Goal: Information Seeking & Learning: Learn about a topic

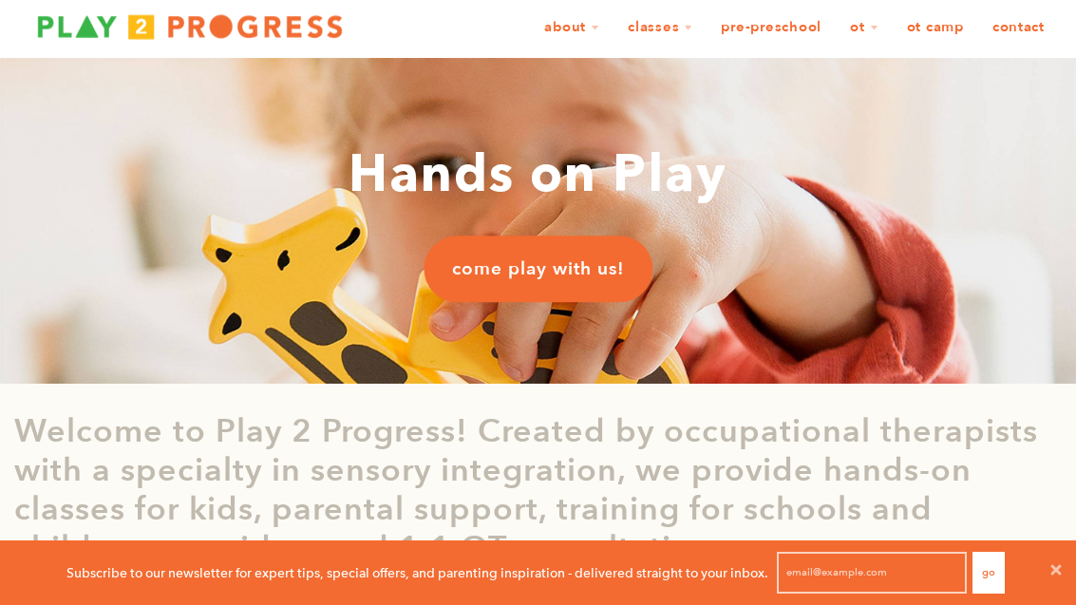
scroll to position [36, 0]
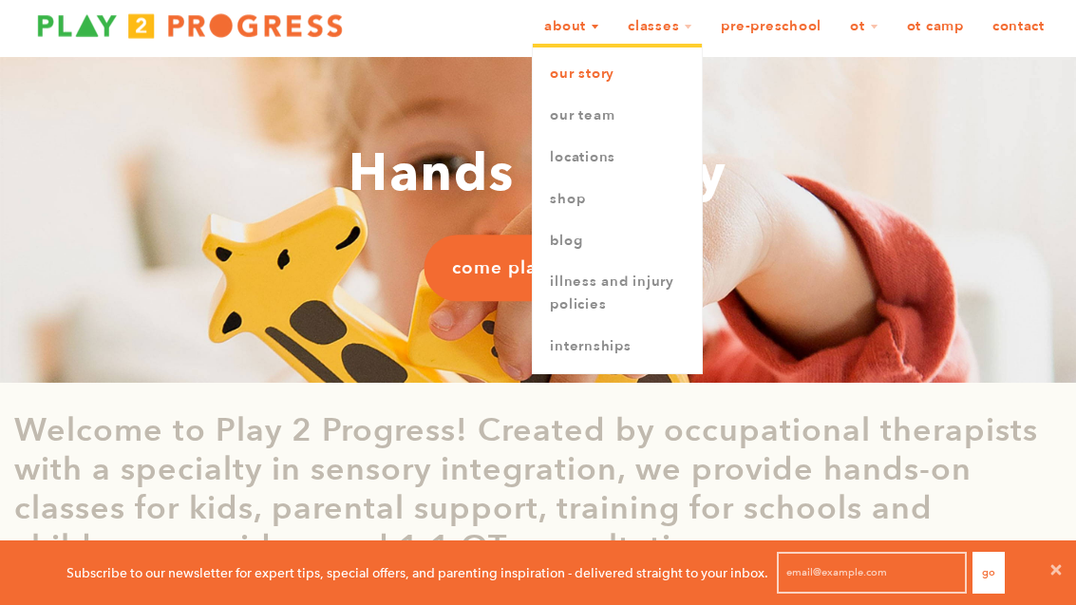
click at [577, 83] on link "Our Story" at bounding box center [617, 74] width 169 height 42
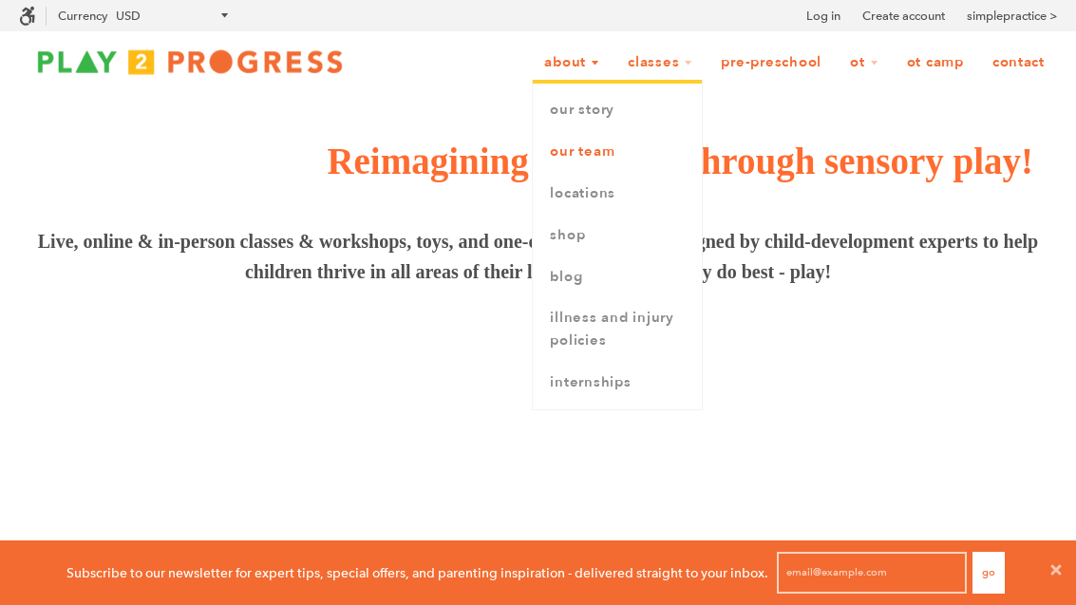
click at [589, 161] on link "Our Team" at bounding box center [617, 152] width 169 height 42
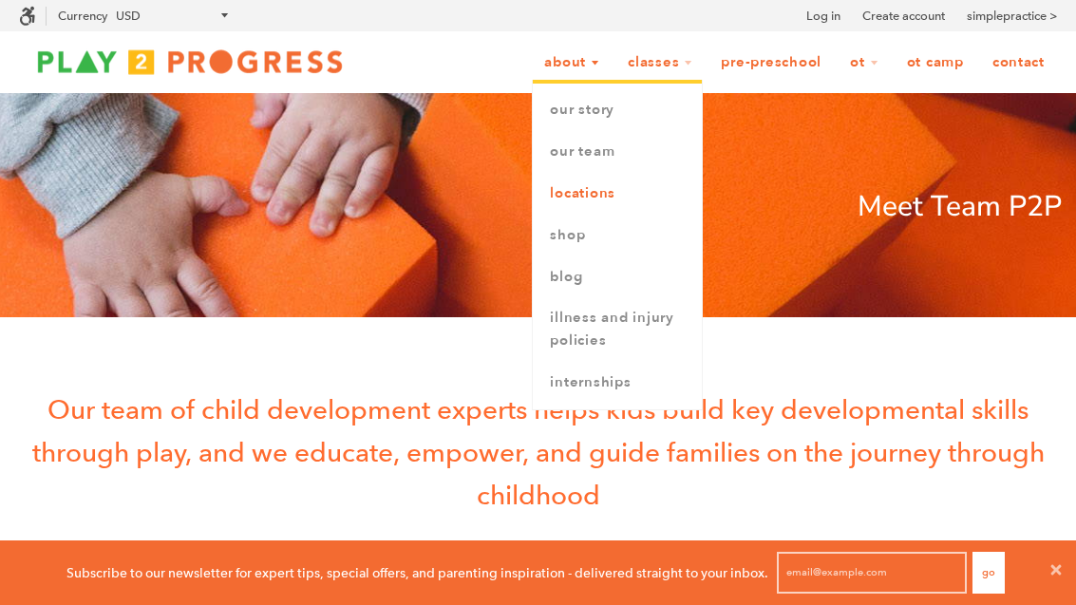
click at [586, 188] on link "Locations" at bounding box center [617, 194] width 169 height 42
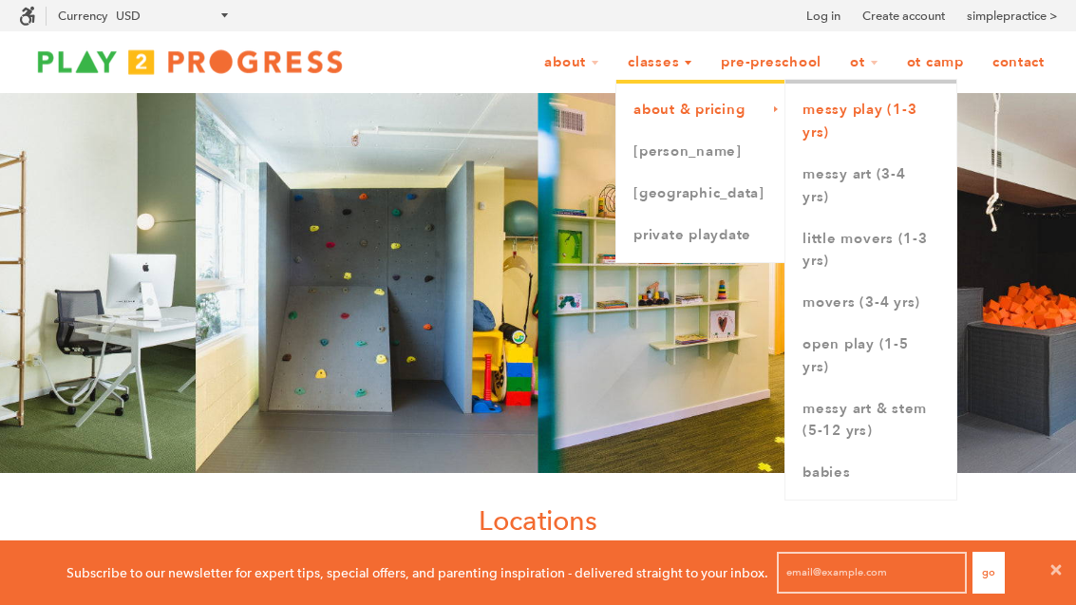
click at [862, 116] on link "Messy Play (1-3 yrs)" at bounding box center [871, 121] width 171 height 65
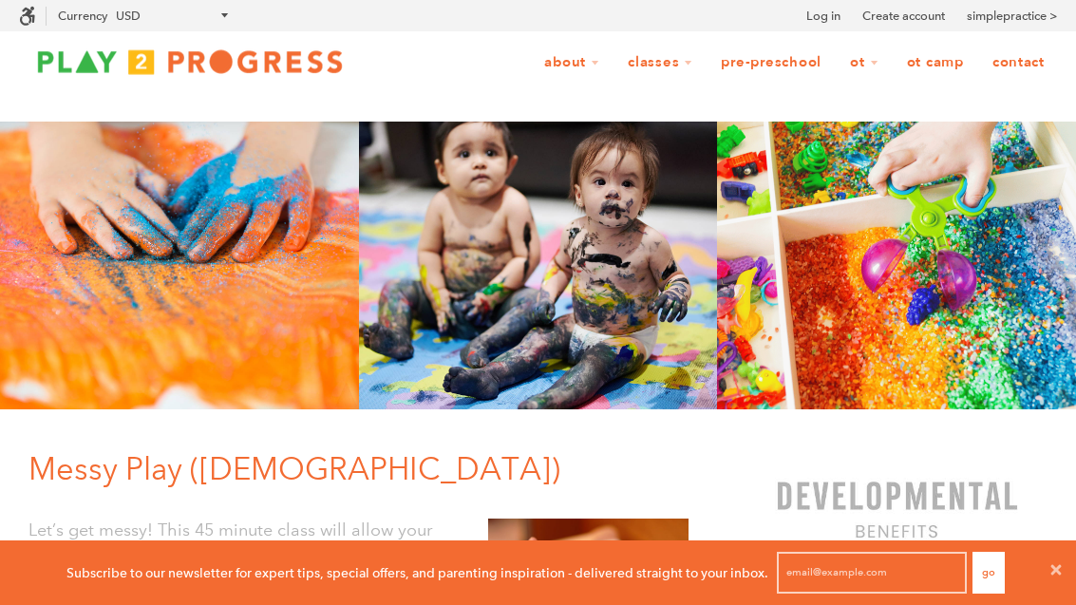
click at [792, 57] on link "Pre-Preschool" at bounding box center [771, 63] width 125 height 36
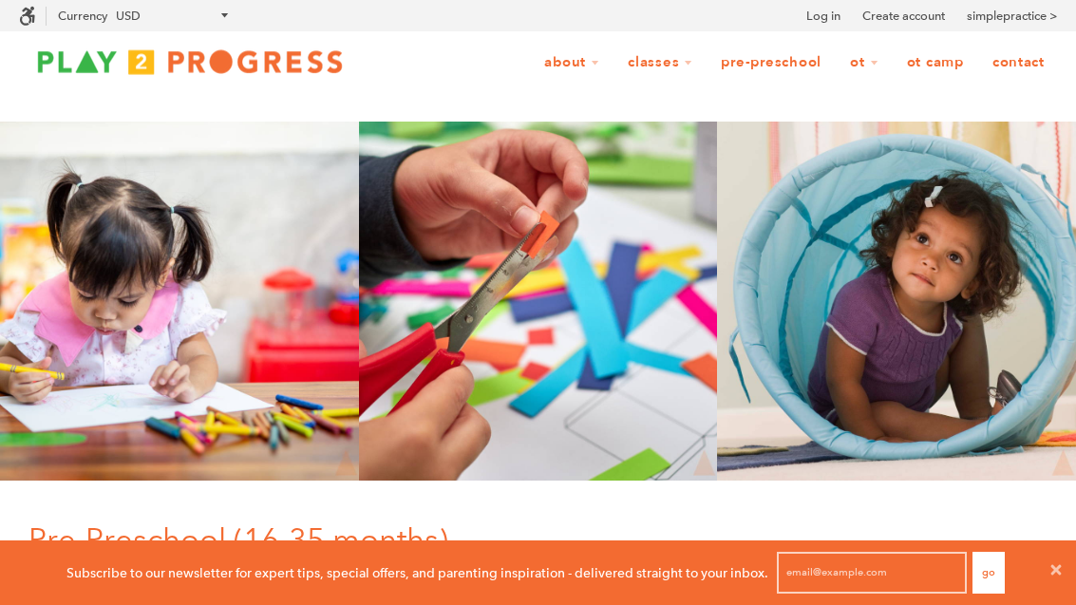
click at [927, 59] on link "OT Camp" at bounding box center [936, 63] width 82 height 36
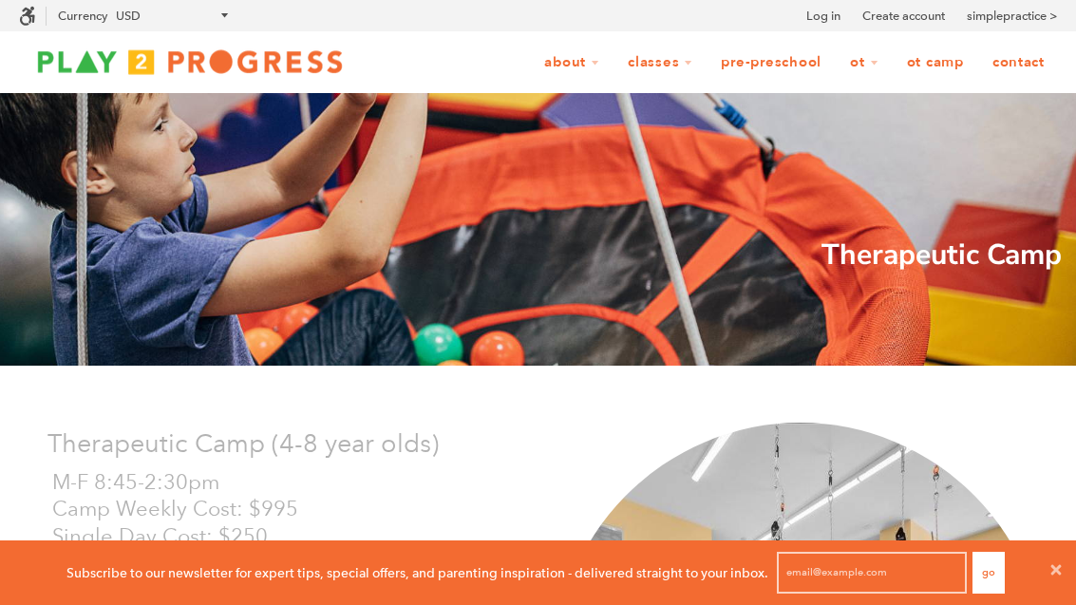
click at [577, 37] on div "About Our Story Our Team Locations Shop Blog Illness and Injury Policies Intern…" at bounding box center [538, 61] width 1038 height 61
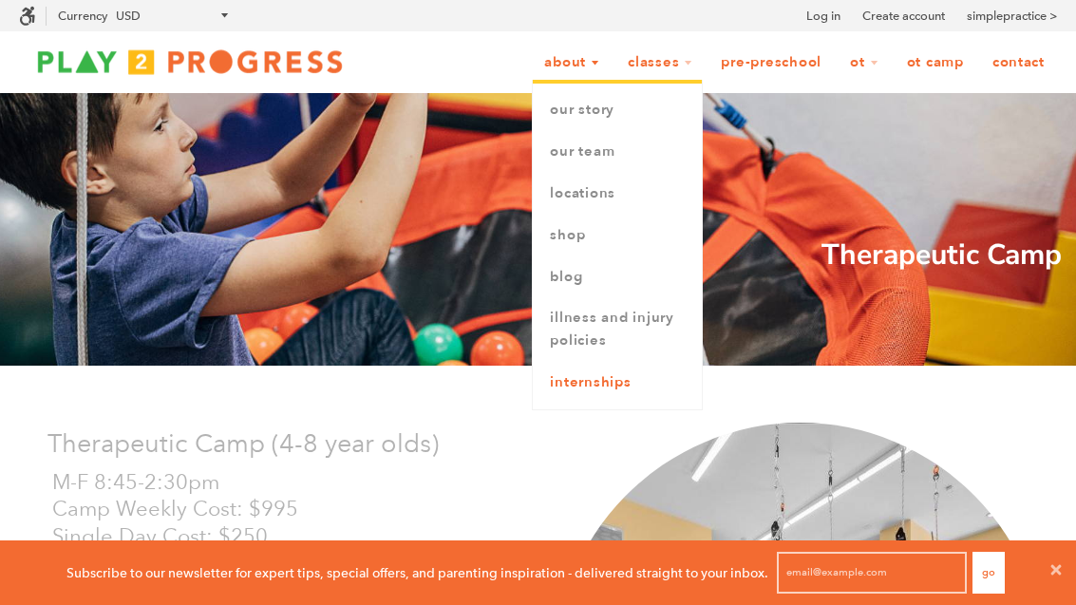
click at [607, 375] on link "Internships" at bounding box center [617, 383] width 169 height 42
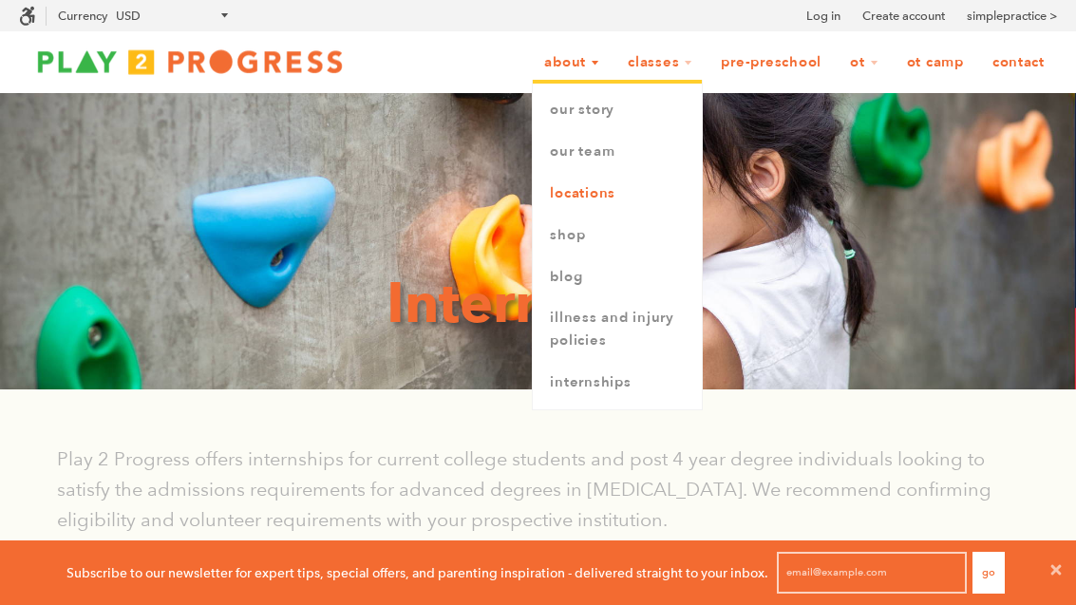
click at [565, 209] on link "Locations" at bounding box center [617, 194] width 169 height 42
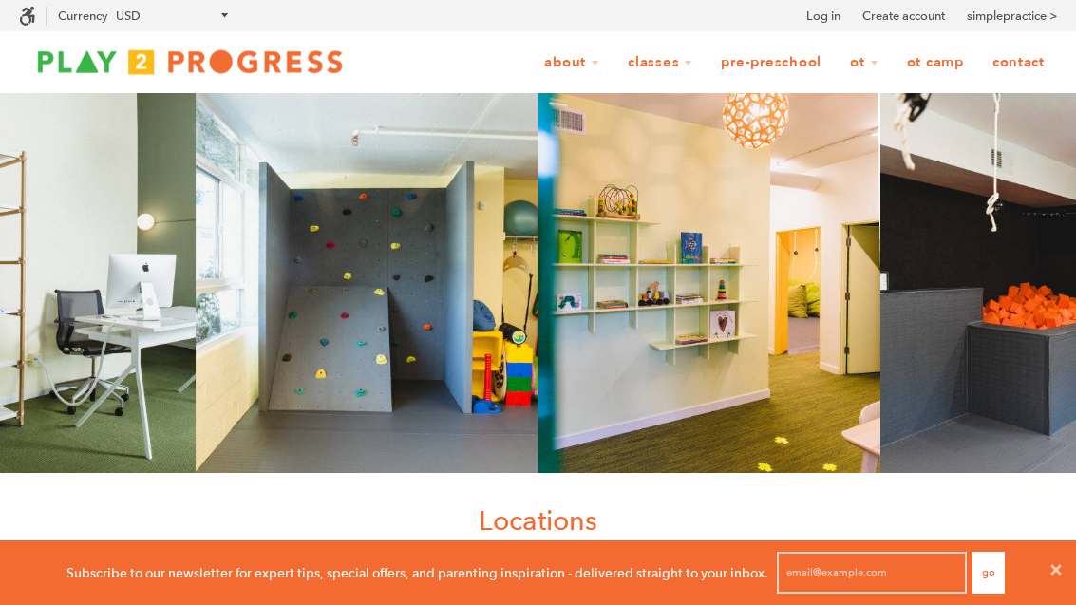
scroll to position [1, 1]
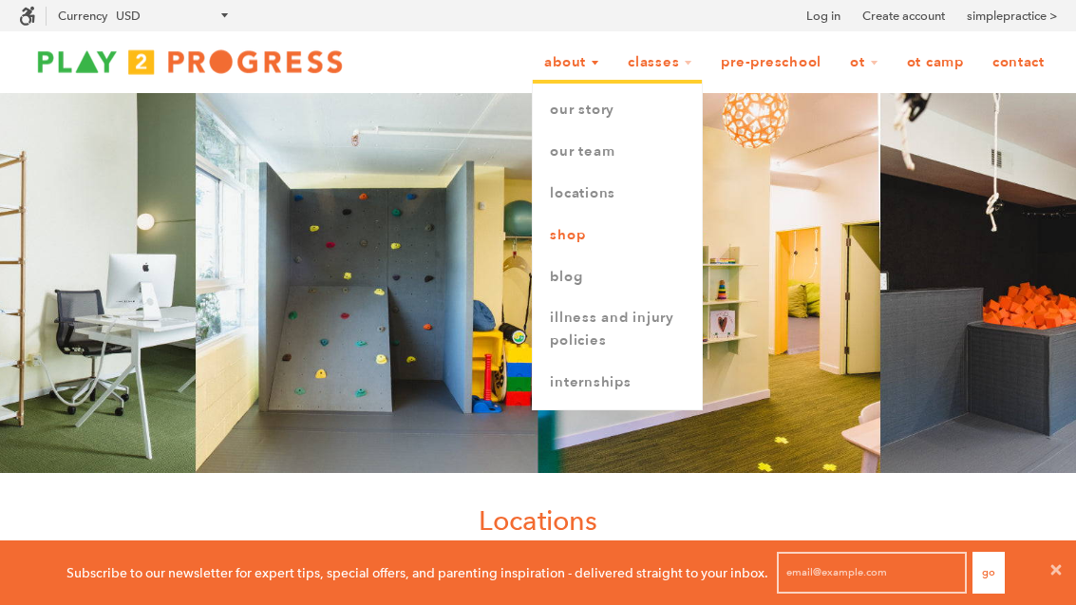
click at [556, 226] on link "Shop" at bounding box center [617, 236] width 169 height 42
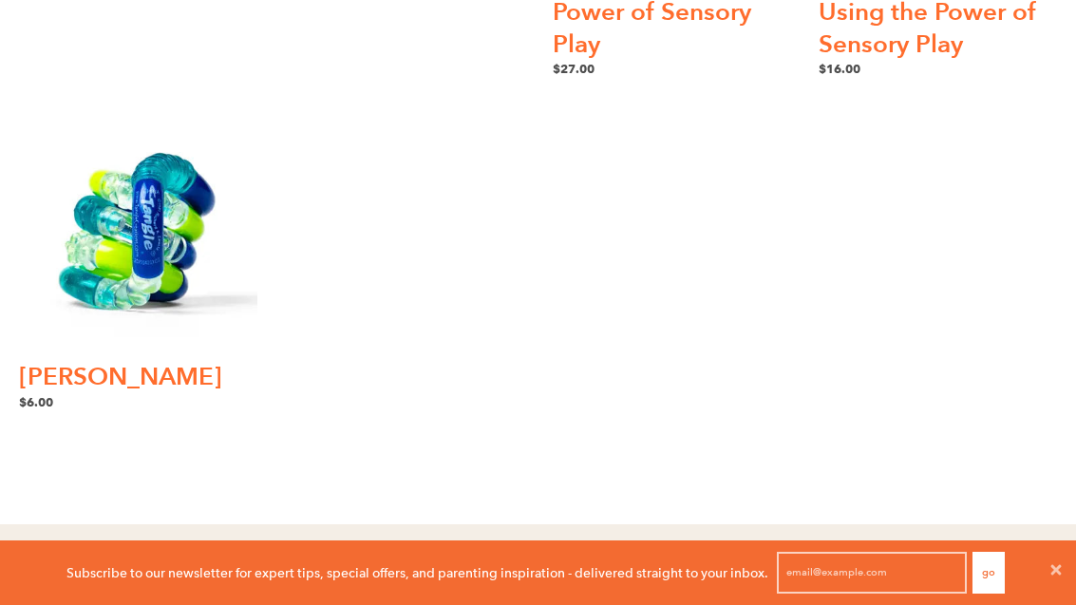
scroll to position [649, 0]
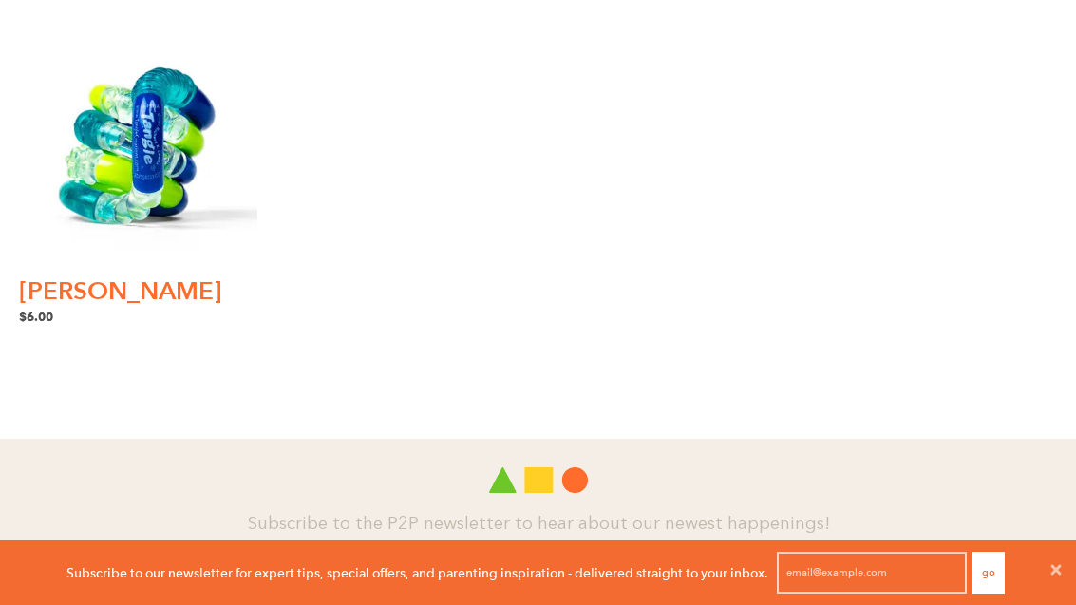
click at [152, 168] on img at bounding box center [138, 148] width 238 height 238
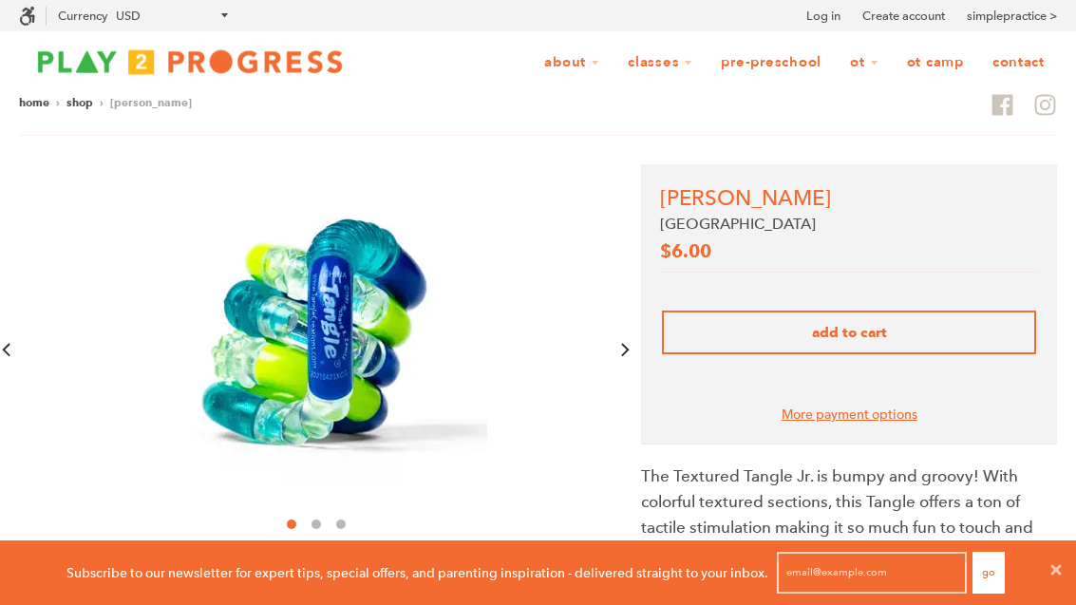
scroll to position [1, 1]
click at [378, 370] on img at bounding box center [316, 335] width 342 height 342
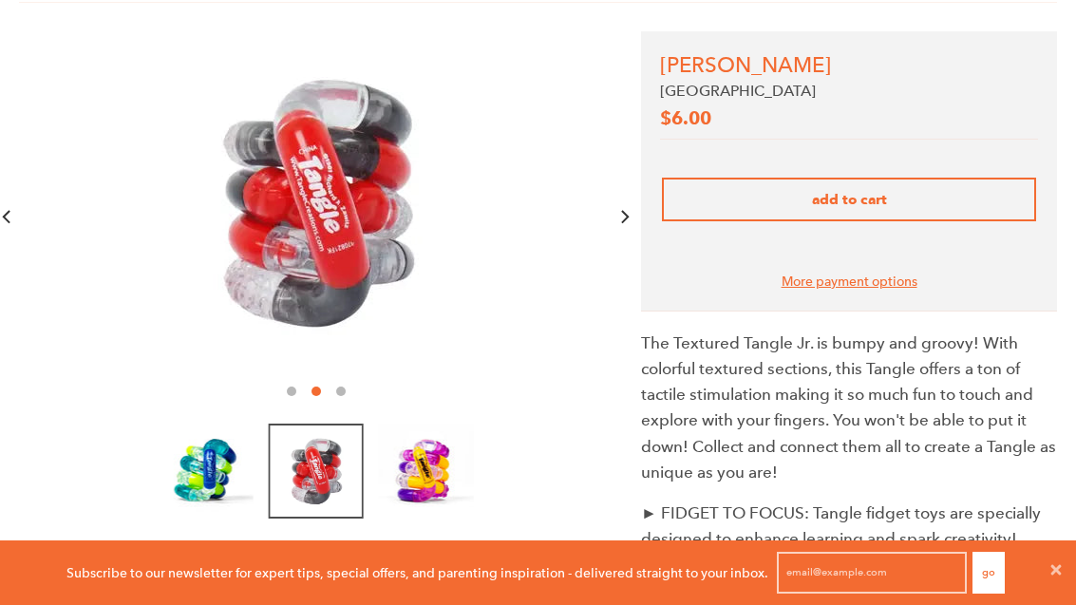
scroll to position [0, 0]
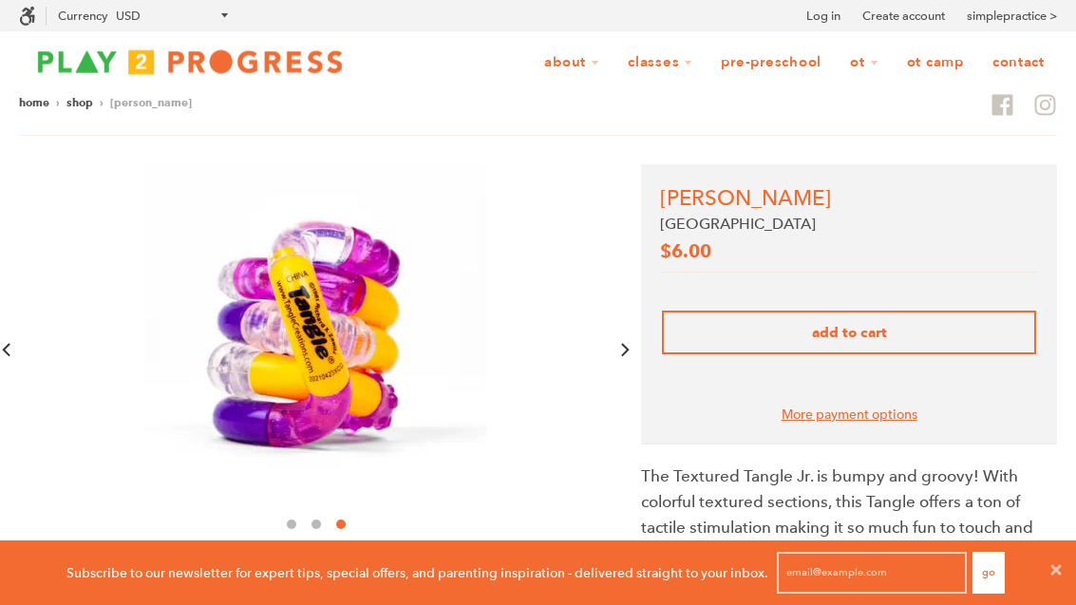
click at [357, 389] on img at bounding box center [316, 335] width 342 height 342
click at [314, 391] on img at bounding box center [316, 335] width 342 height 342
click at [335, 386] on img at bounding box center [316, 335] width 342 height 342
click at [332, 390] on img at bounding box center [316, 335] width 342 height 342
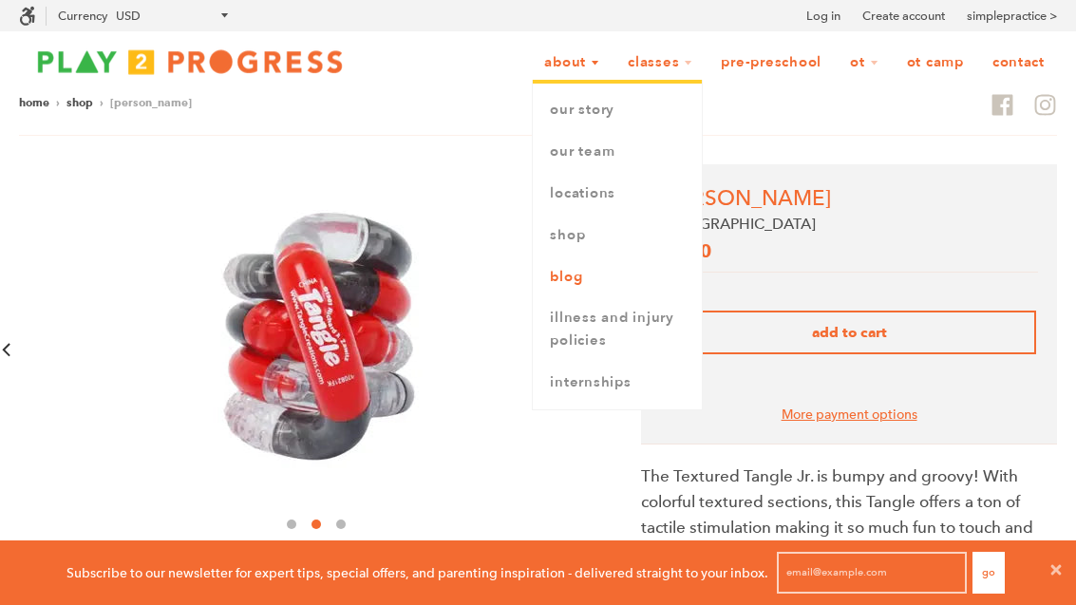
click at [544, 280] on link "Blog" at bounding box center [617, 277] width 169 height 42
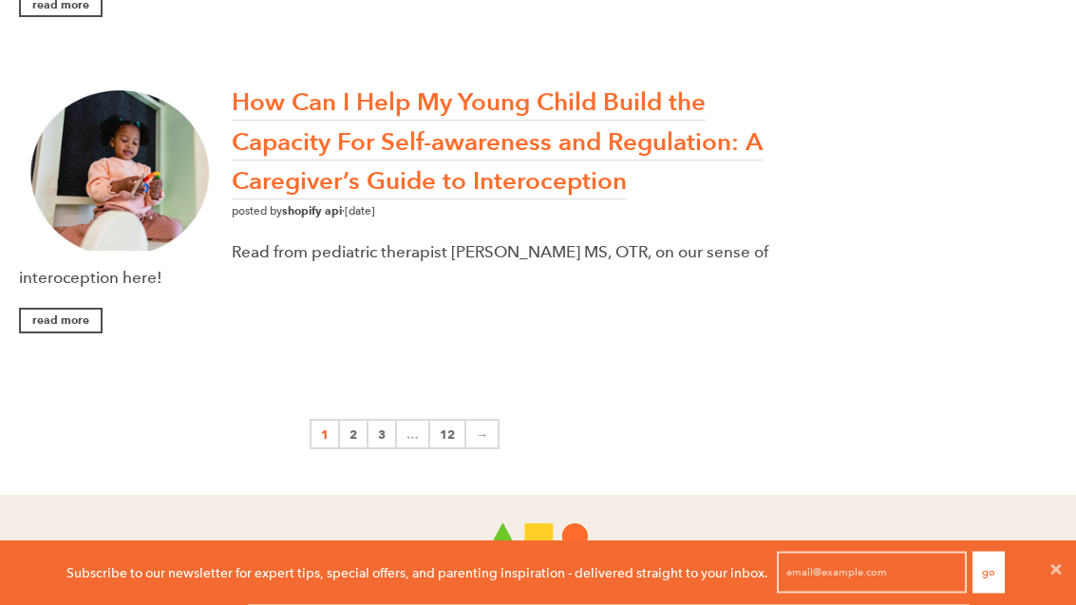
scroll to position [3305, 0]
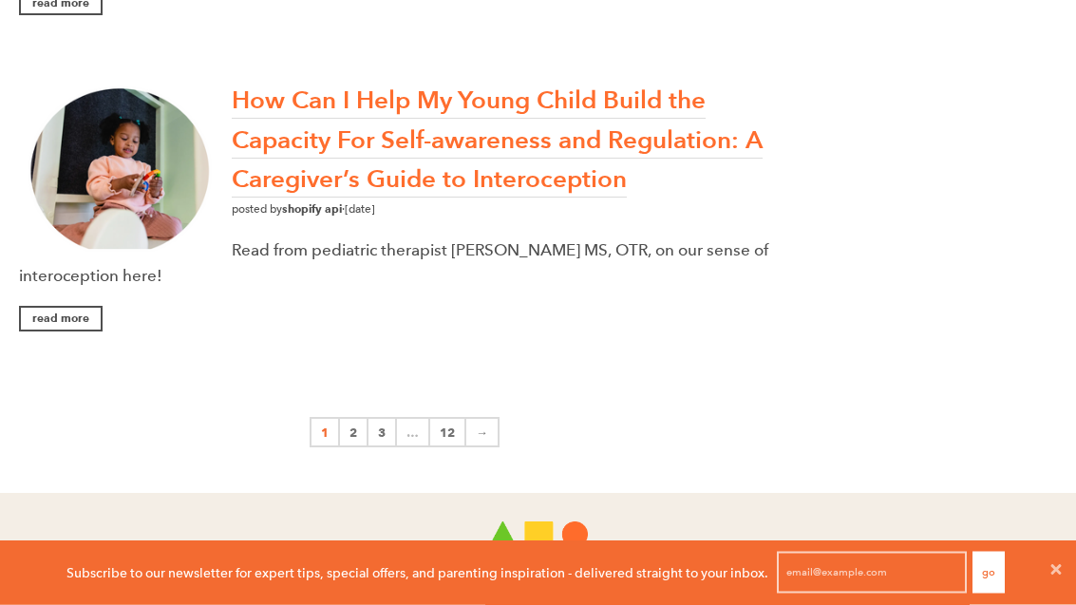
click at [478, 418] on link "→" at bounding box center [482, 433] width 33 height 30
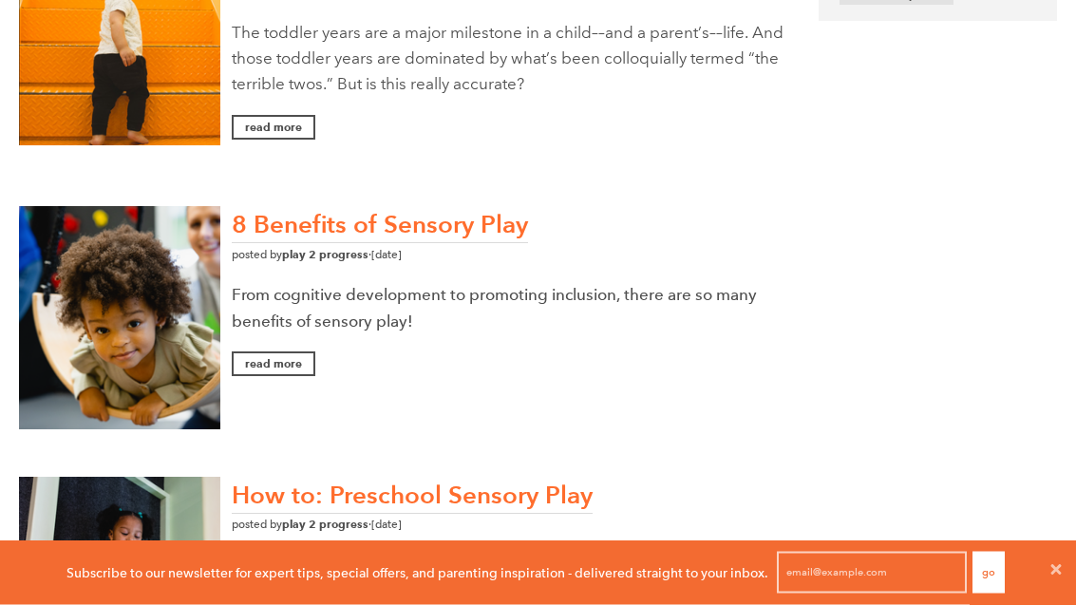
scroll to position [505, 0]
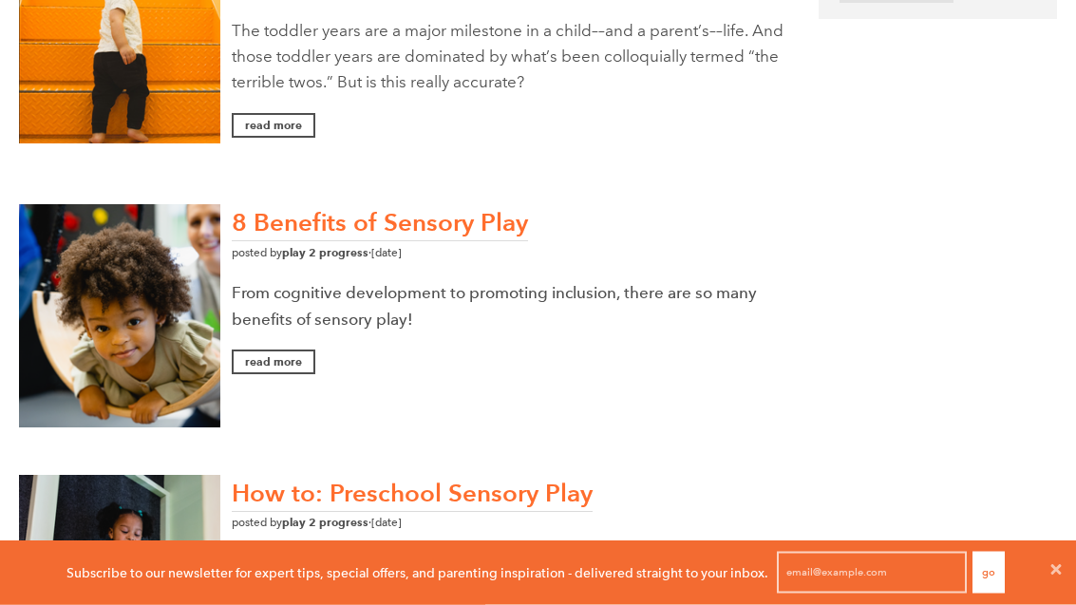
click at [468, 220] on link "8 Benefits of Sensory Play" at bounding box center [380, 224] width 296 height 35
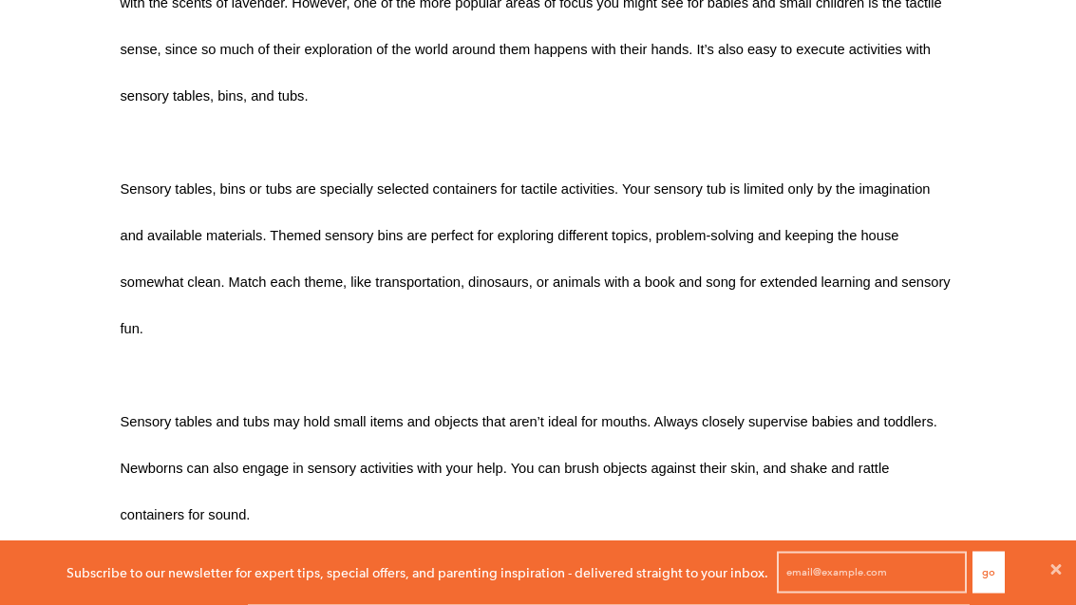
scroll to position [2786, 0]
